Goal: Task Accomplishment & Management: Manage account settings

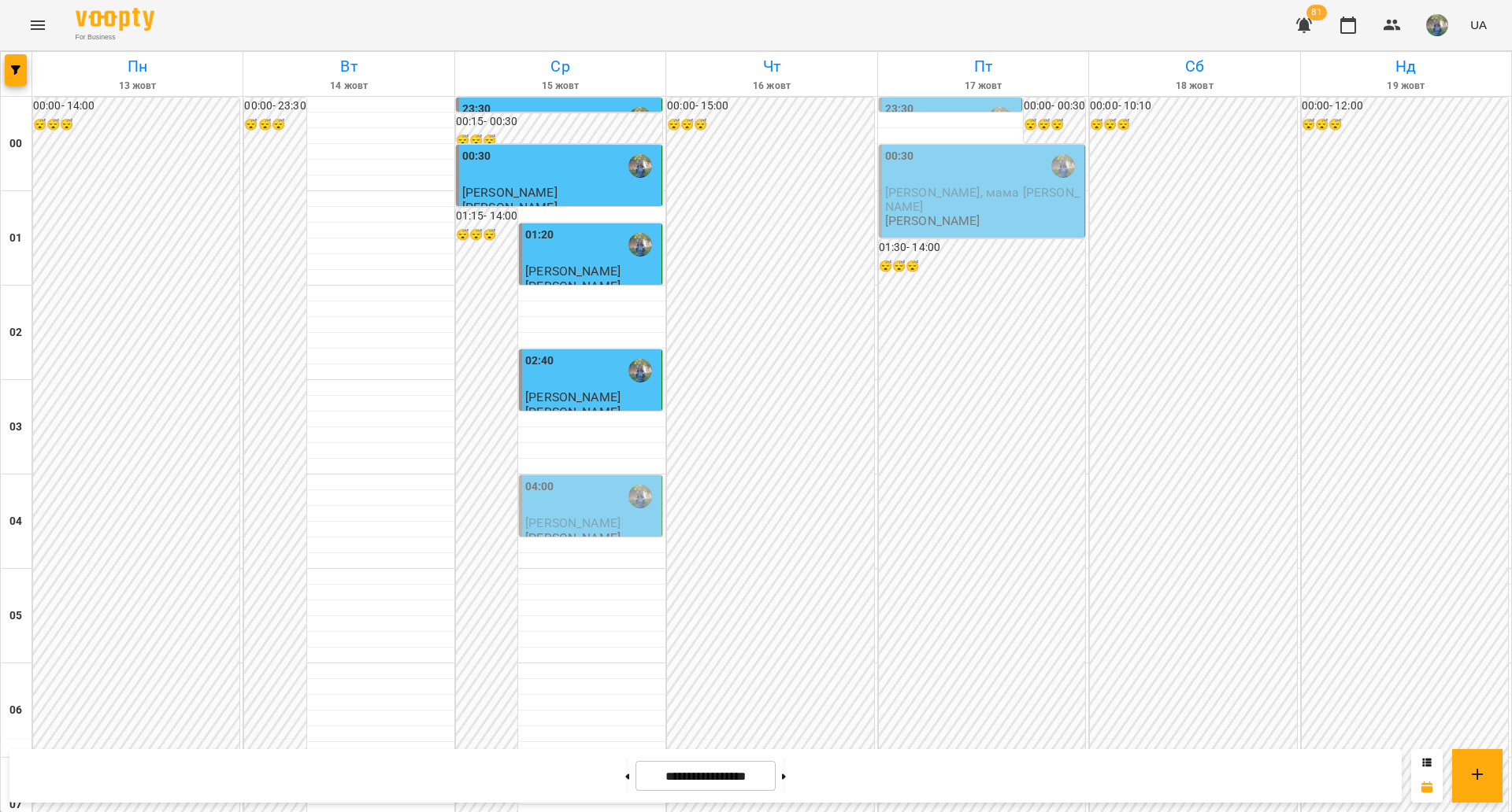
scroll to position [1180, 0]
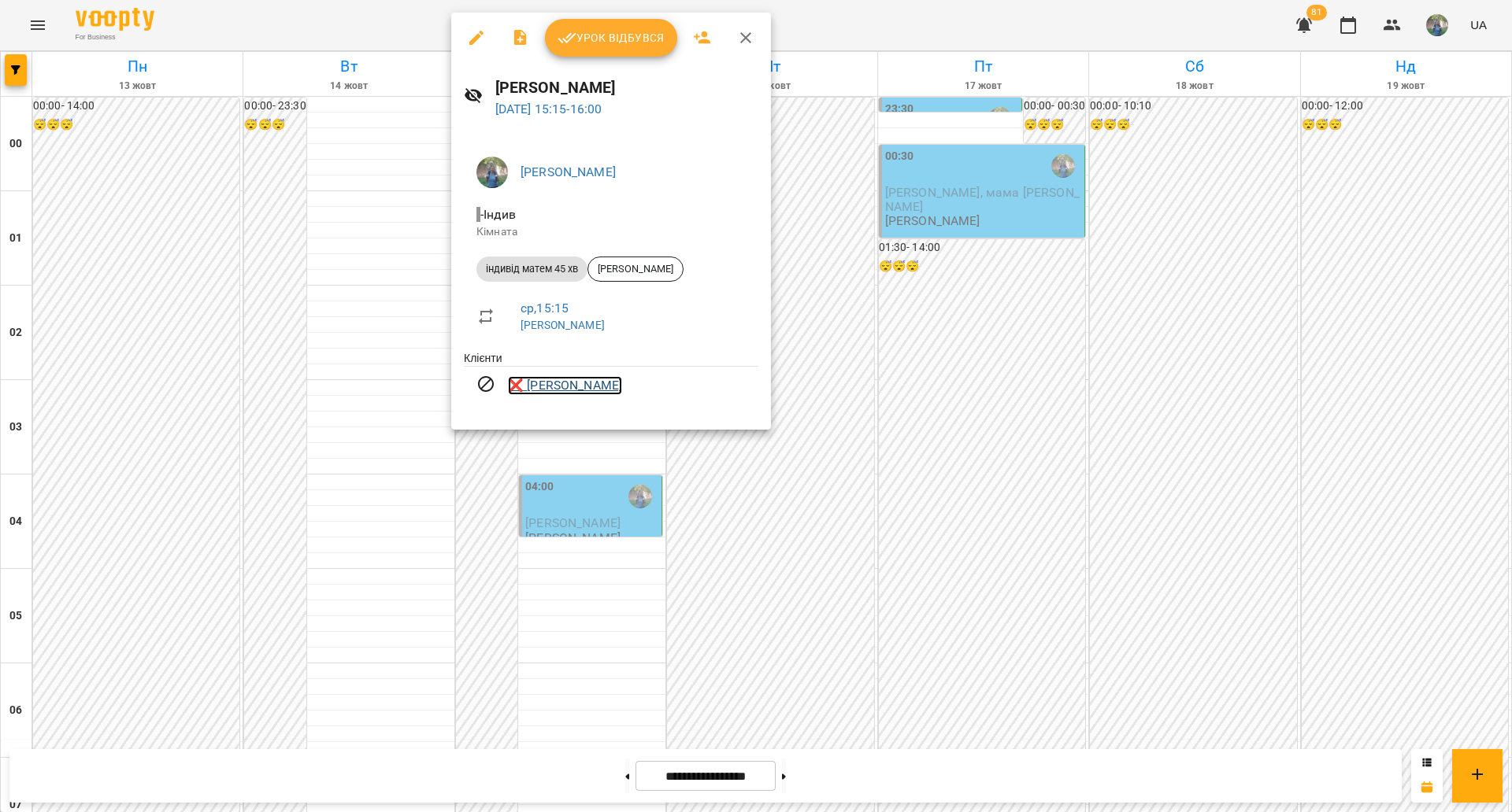
click at [569, 392] on link "❌ [PERSON_NAME]" at bounding box center [565, 385] width 114 height 19
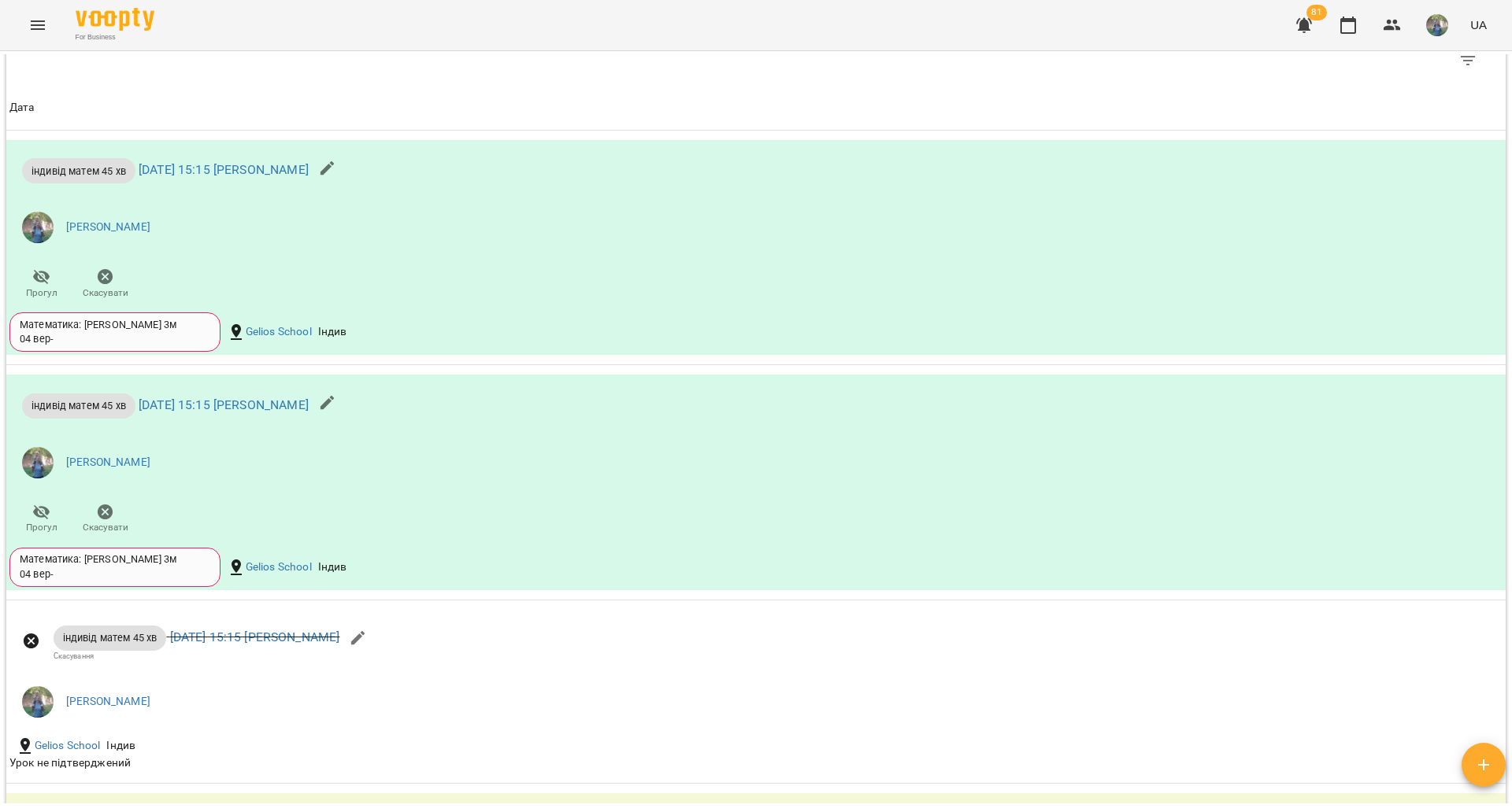
scroll to position [1433, 0]
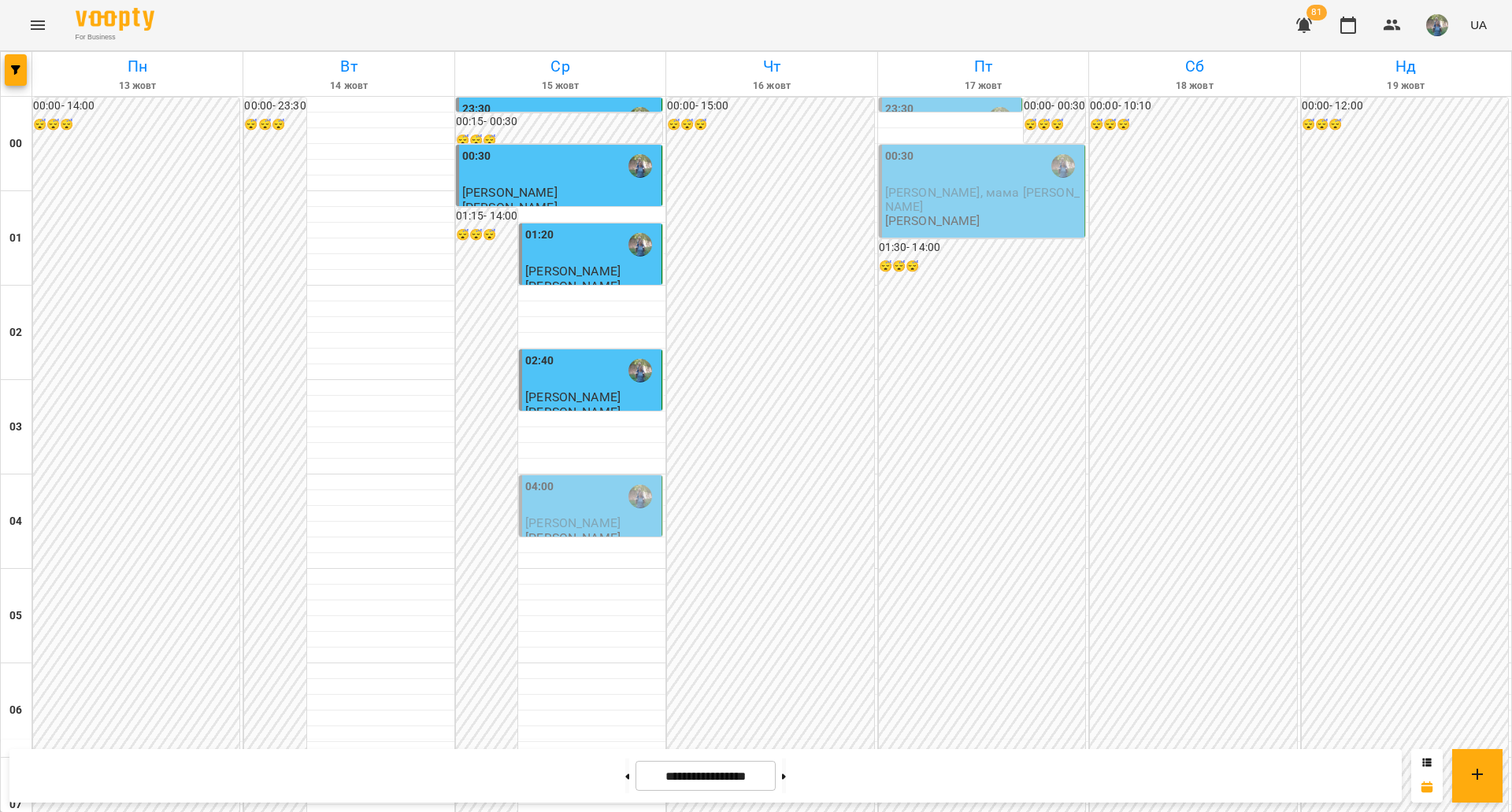
click at [532, 508] on div "04:00" at bounding box center [540, 496] width 29 height 36
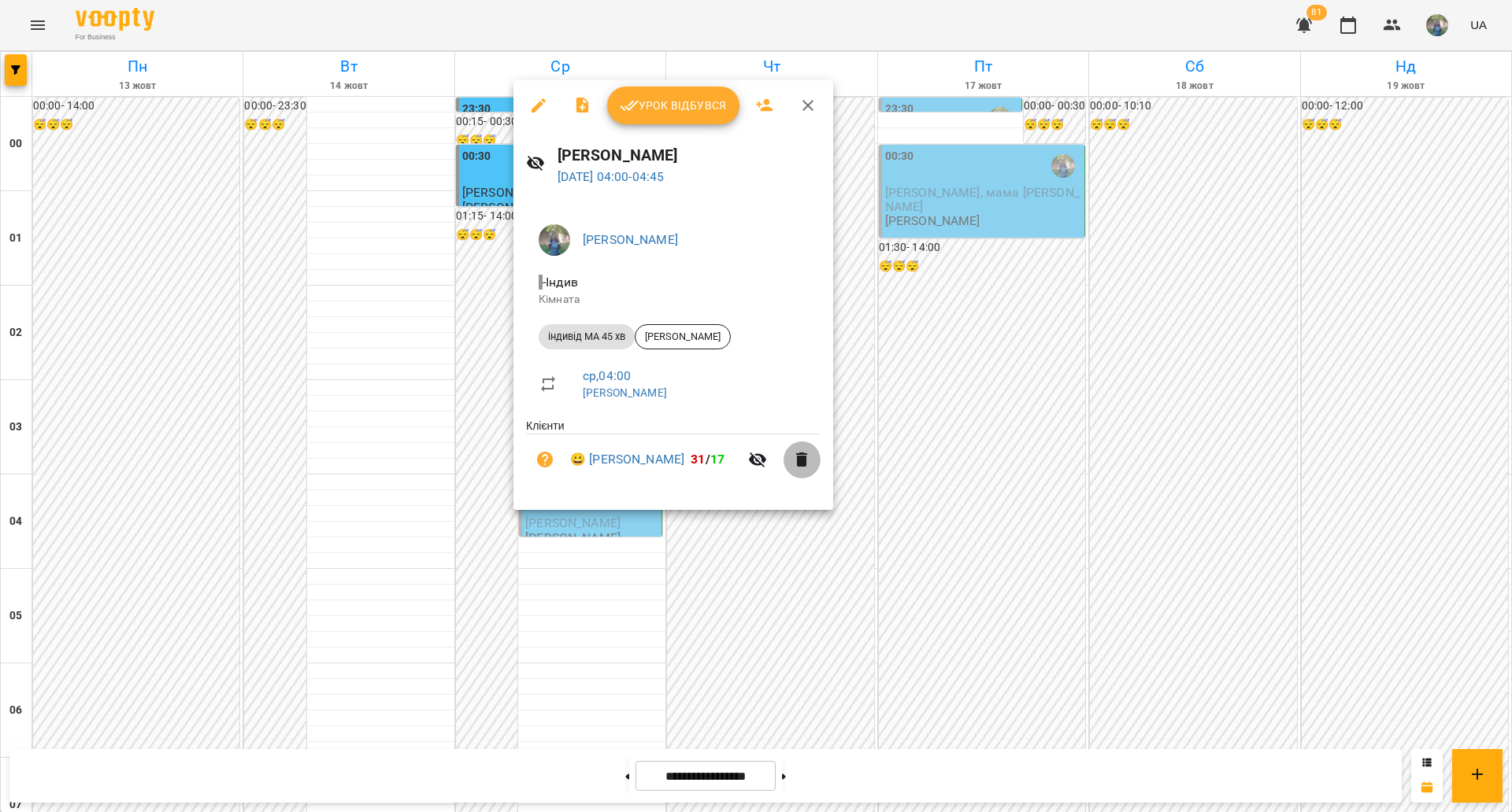
click at [810, 466] on icon "button" at bounding box center [802, 459] width 19 height 19
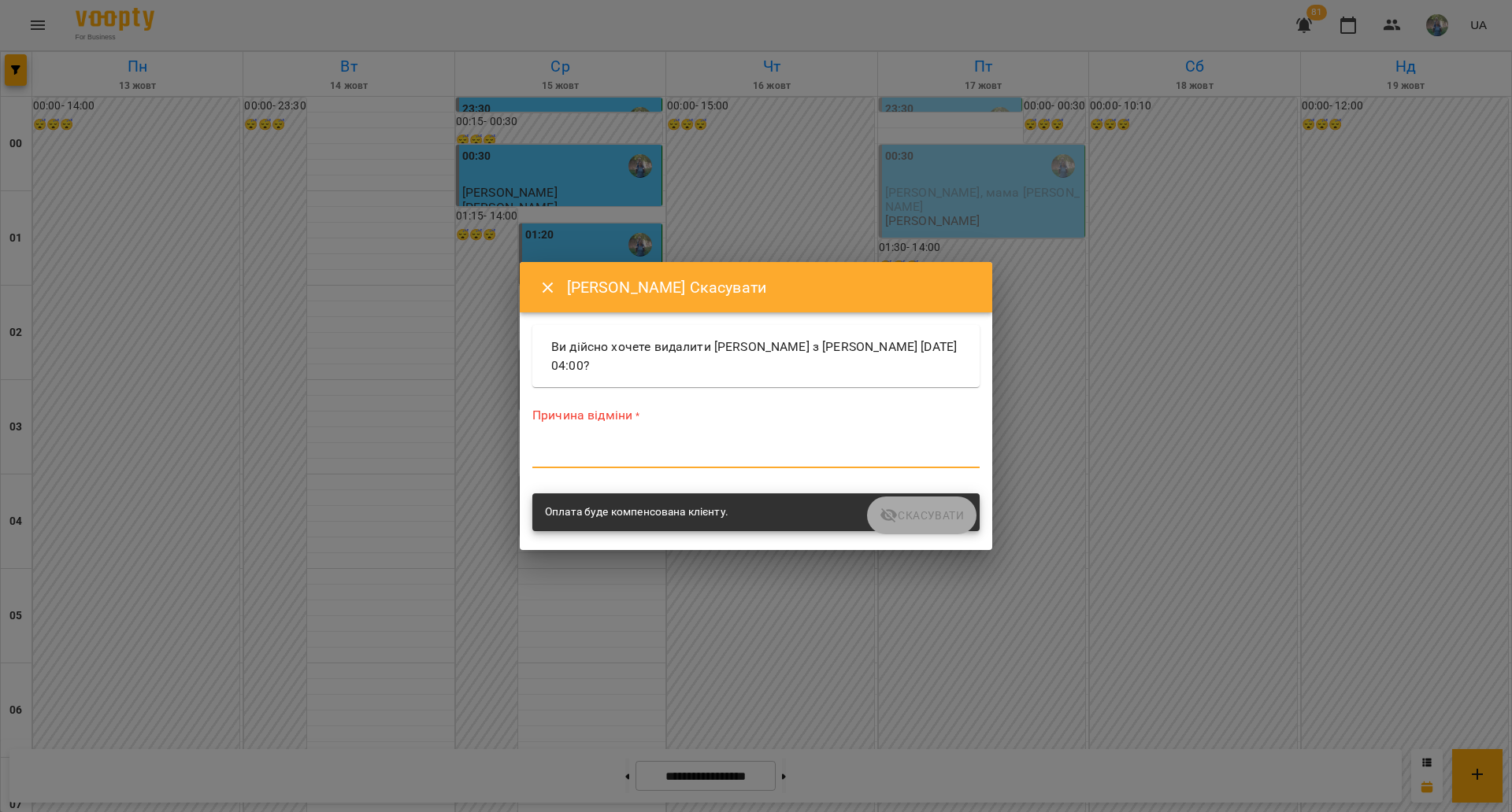
click at [639, 453] on textarea at bounding box center [756, 455] width 447 height 15
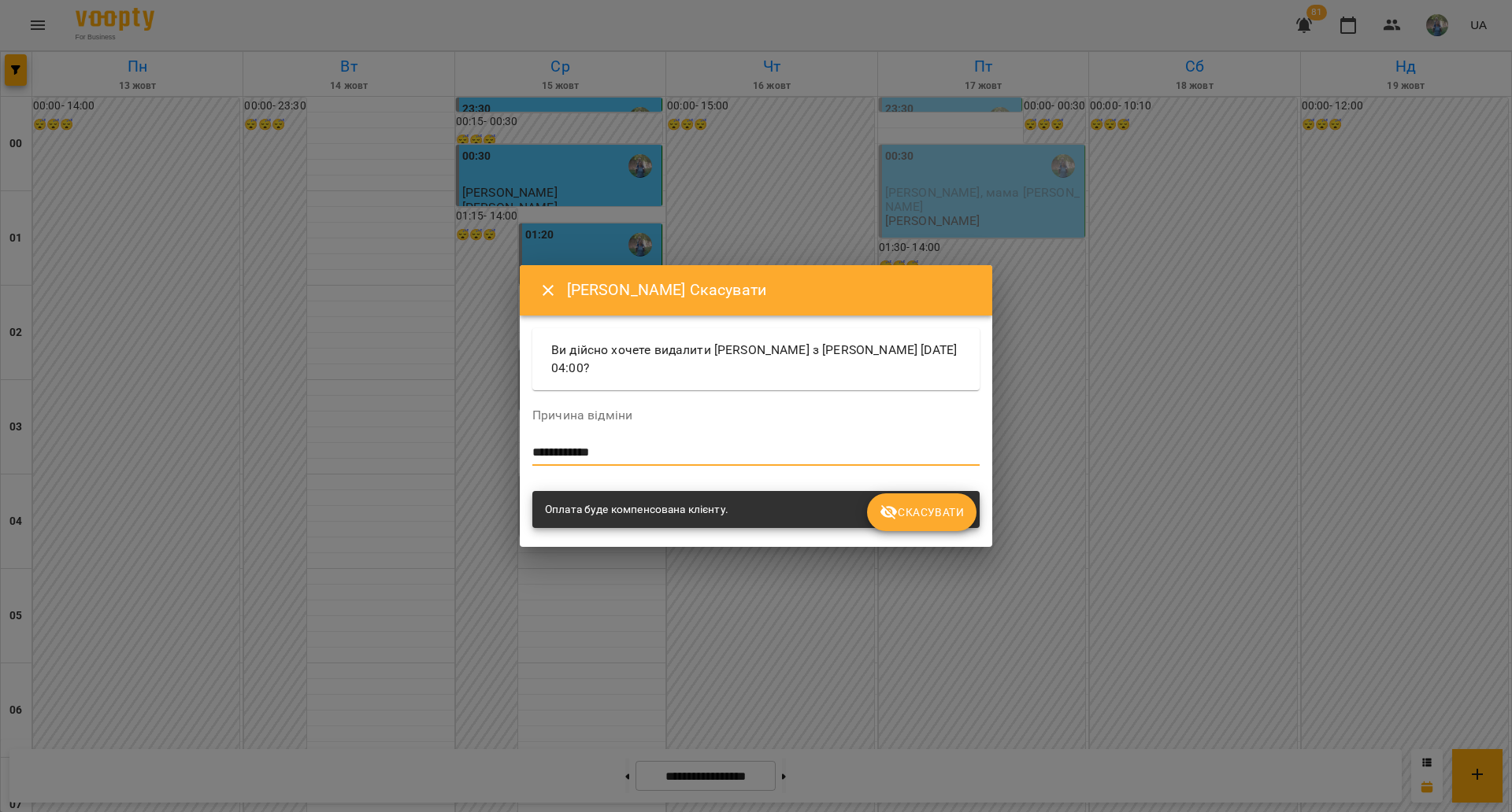
type textarea "**********"
click at [924, 506] on span "Скасувати" at bounding box center [921, 512] width 84 height 19
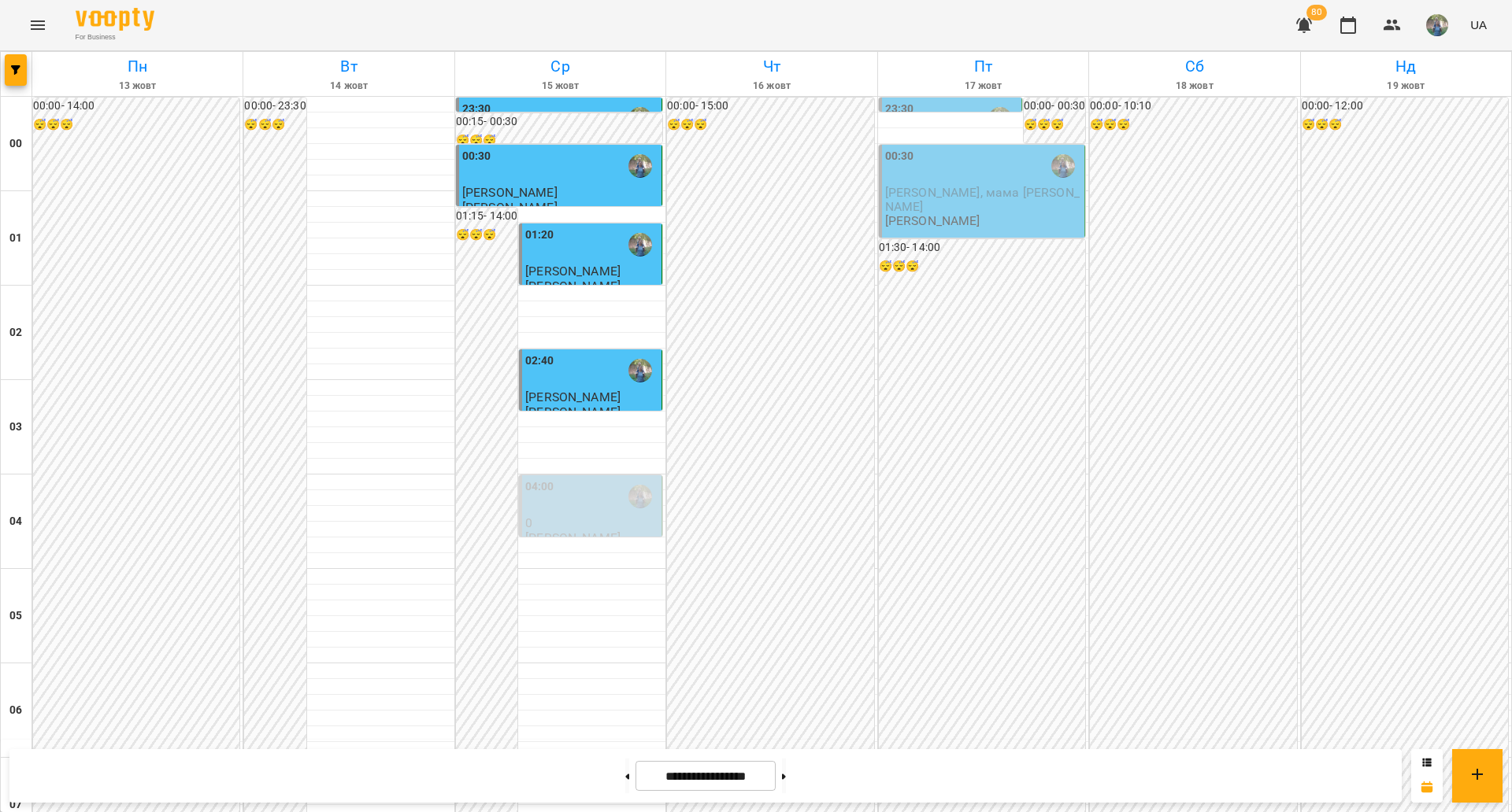
scroll to position [1229, 0]
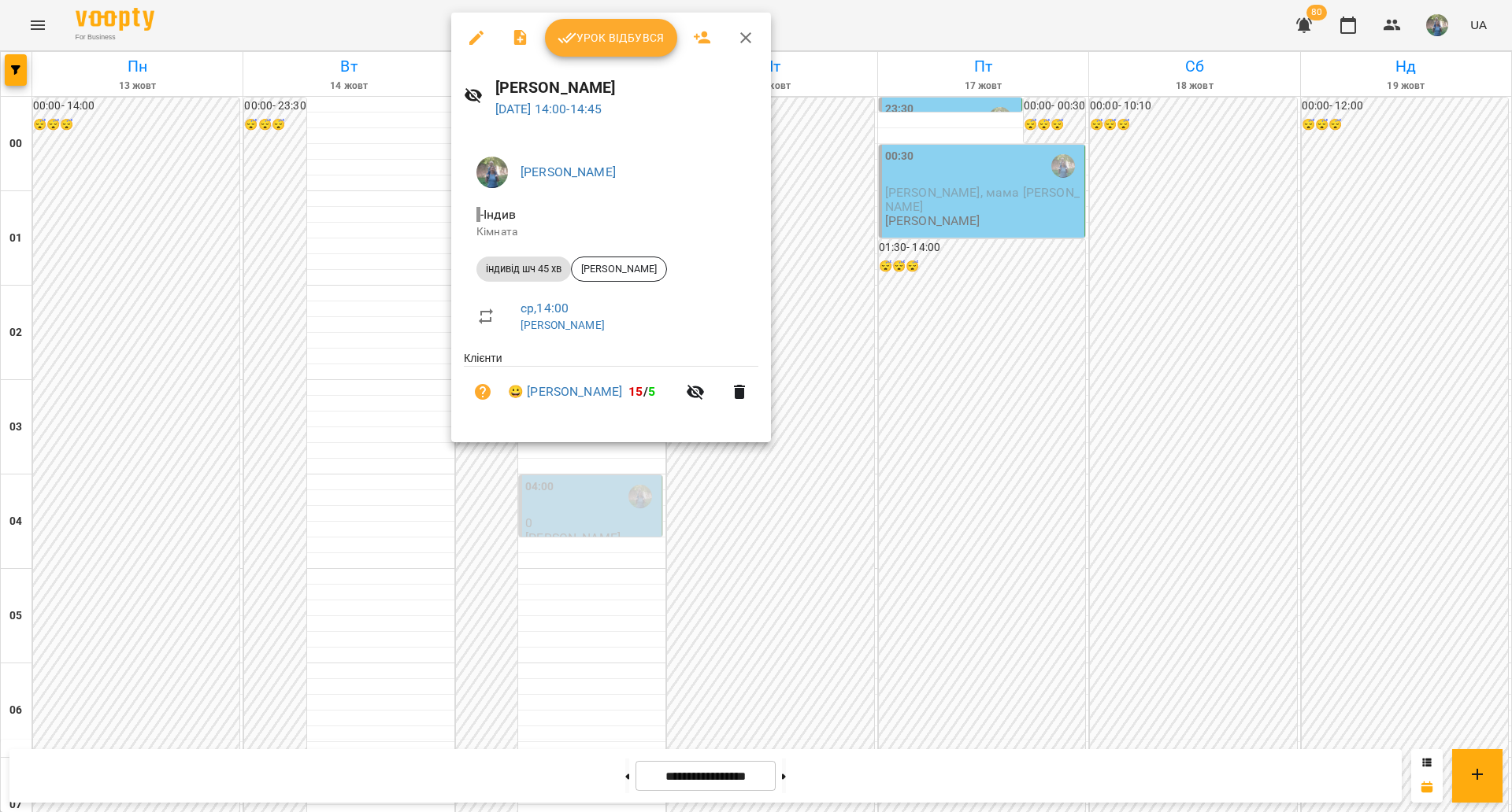
drag, startPoint x: 533, startPoint y: 374, endPoint x: 650, endPoint y: 380, distance: 117.2
click at [650, 380] on li "😀 [PERSON_NAME] 15 / 5" at bounding box center [611, 392] width 294 height 51
copy link "[PERSON_NAME]"
